Goal: Communication & Community: Participate in discussion

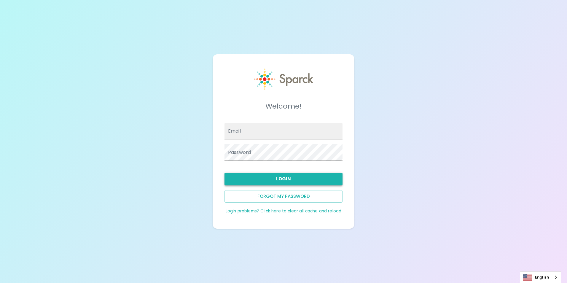
type input "[EMAIL_ADDRESS][DOMAIN_NAME]"
click at [283, 182] on button "Login" at bounding box center [284, 179] width 118 height 12
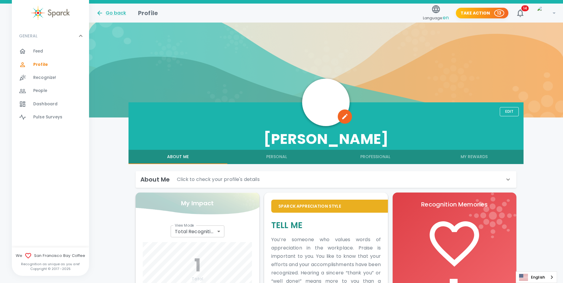
click at [36, 48] on span "Feed 0" at bounding box center [38, 51] width 10 height 8
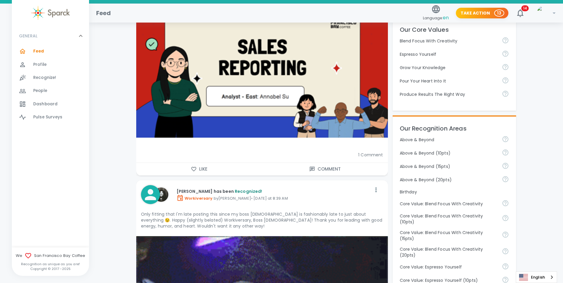
scroll to position [178, 0]
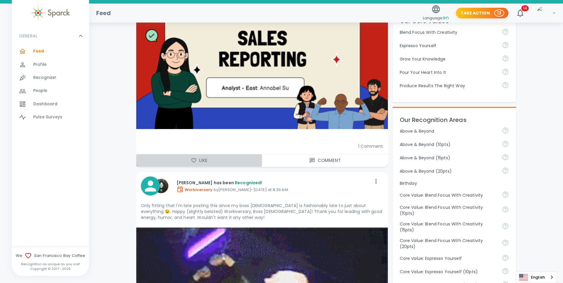
click at [195, 157] on button "Like" at bounding box center [199, 160] width 126 height 12
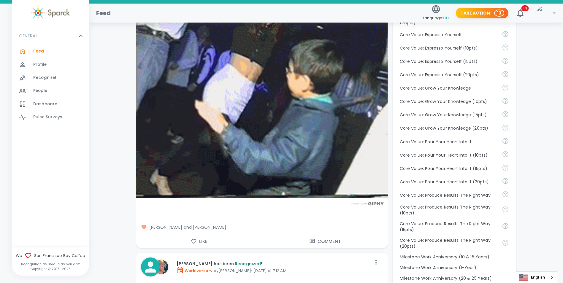
scroll to position [445, 0]
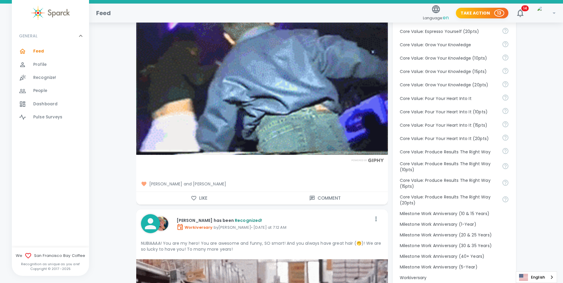
click at [192, 199] on icon "button" at bounding box center [194, 198] width 6 height 6
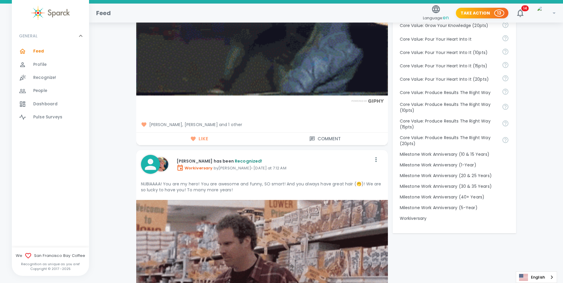
scroll to position [682, 0]
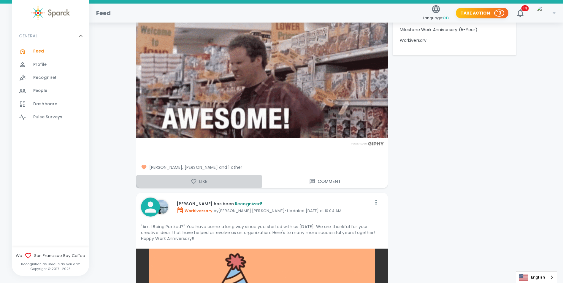
click at [193, 185] on button "Like" at bounding box center [199, 181] width 126 height 12
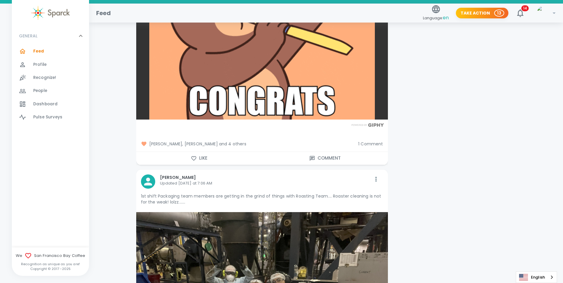
scroll to position [1038, 0]
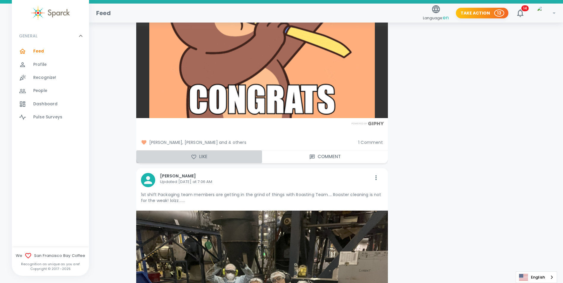
click at [192, 156] on icon "button" at bounding box center [194, 157] width 6 height 6
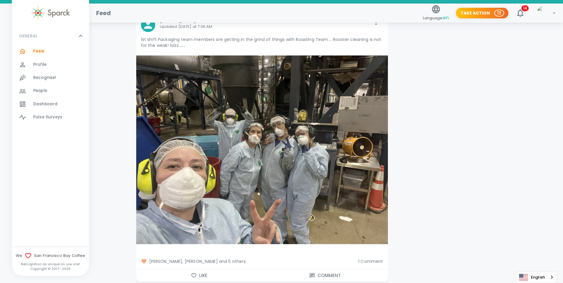
scroll to position [1276, 0]
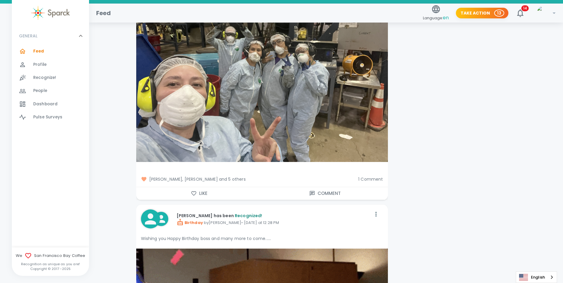
click at [192, 198] on button "Like" at bounding box center [199, 193] width 126 height 12
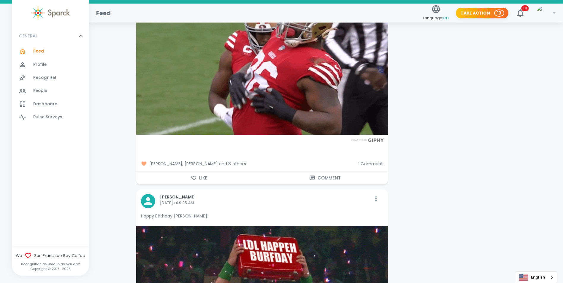
scroll to position [3708, 0]
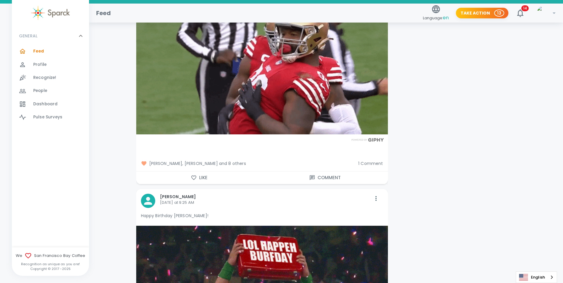
click at [228, 160] on span "[PERSON_NAME], [PERSON_NAME] and 8 others" at bounding box center [247, 163] width 213 height 6
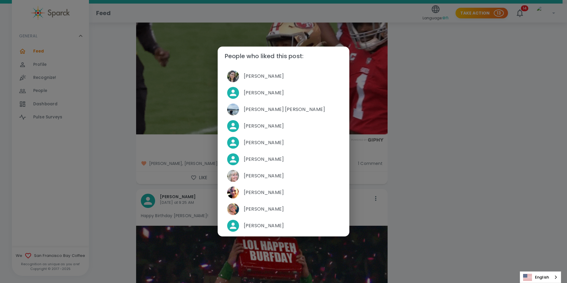
click at [120, 144] on div "People who liked this post: [PERSON_NAME] [PERSON_NAME] [PERSON_NAME] [PERSON_N…" at bounding box center [283, 141] width 567 height 283
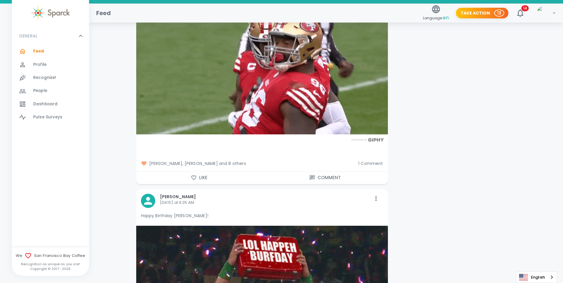
click at [370, 160] on span "1 Comment" at bounding box center [370, 163] width 25 height 6
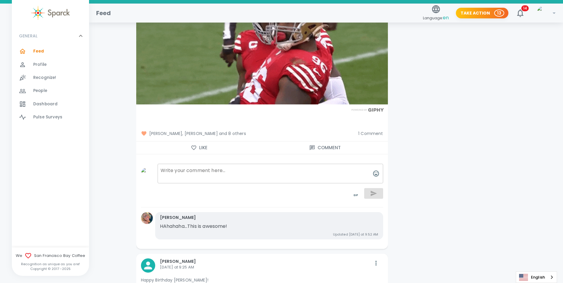
scroll to position [3738, 0]
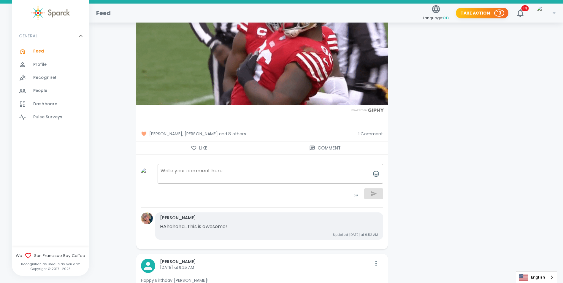
click at [380, 131] on span "1 Comment" at bounding box center [370, 134] width 25 height 6
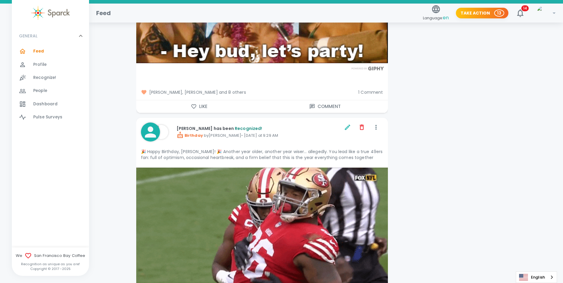
scroll to position [3501, 0]
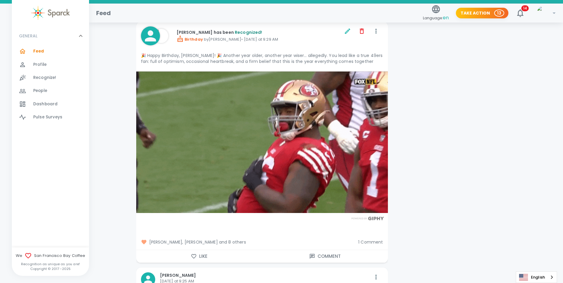
scroll to position [3619, 0]
